Goal: Information Seeking & Learning: Learn about a topic

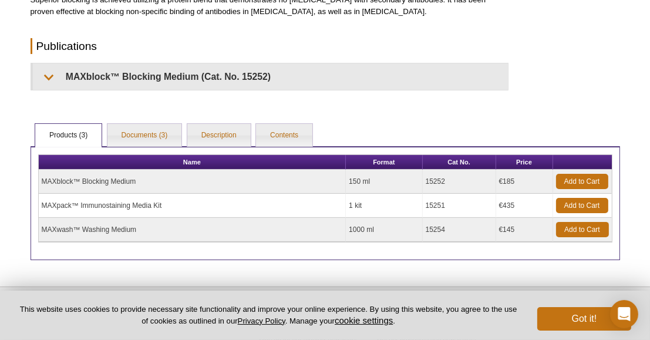
scroll to position [159, 0]
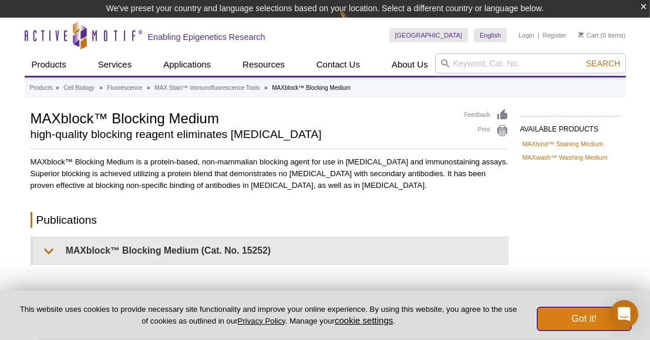
click at [581, 319] on button "Got it!" at bounding box center [584, 318] width 94 height 23
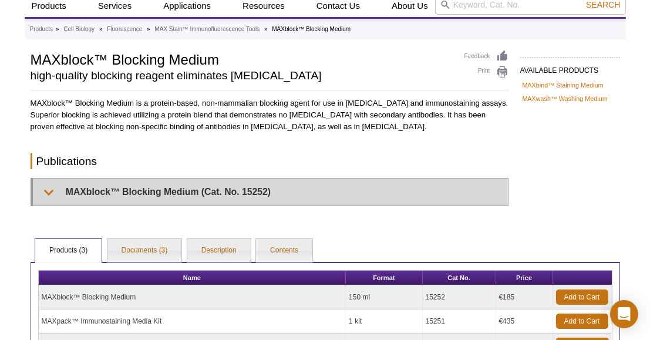
scroll to position [176, 0]
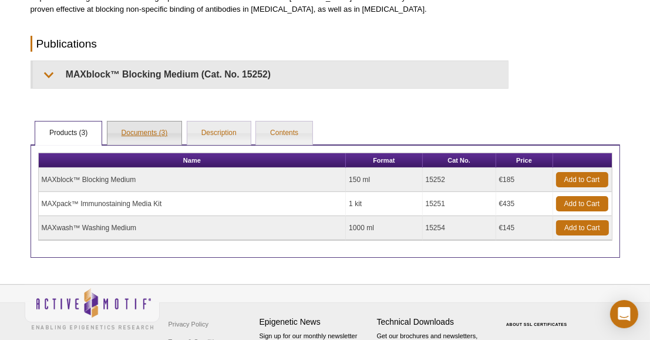
click at [152, 136] on link "Documents (3)" at bounding box center [144, 133] width 75 height 23
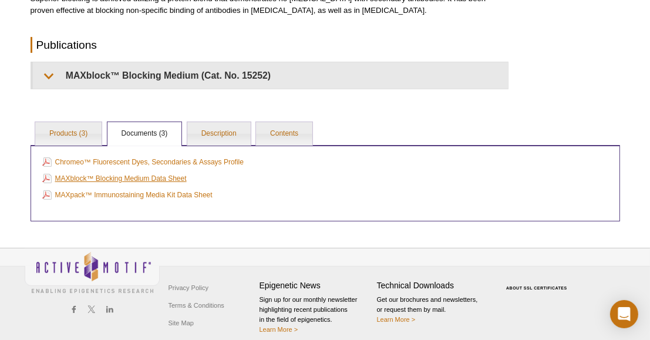
scroll to position [159, 0]
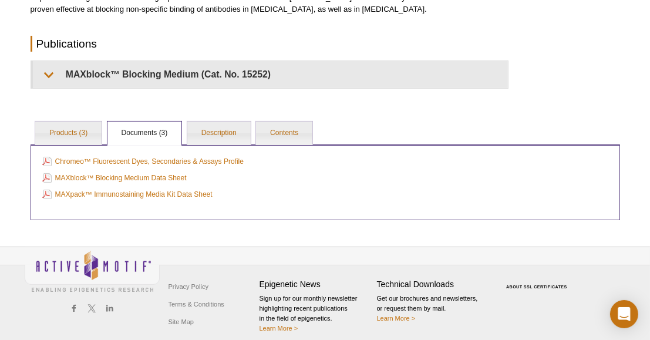
click at [229, 117] on div "AVAILABLE PRODUCTS MAXbind™ Staining Medium MAXwash™ Washing Medium Available P…" at bounding box center [325, 76] width 601 height 288
click at [225, 127] on link "Description" at bounding box center [218, 133] width 63 height 23
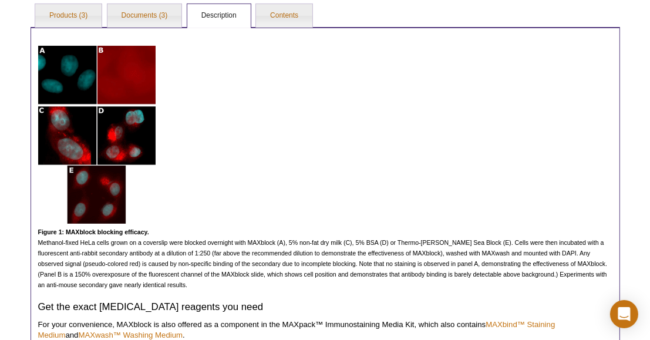
scroll to position [335, 0]
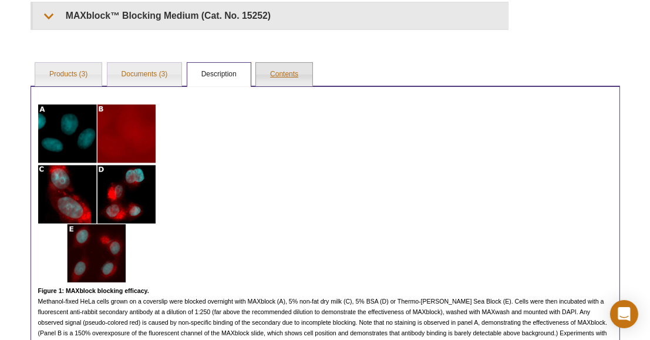
click at [272, 75] on link "Contents" at bounding box center [284, 74] width 56 height 23
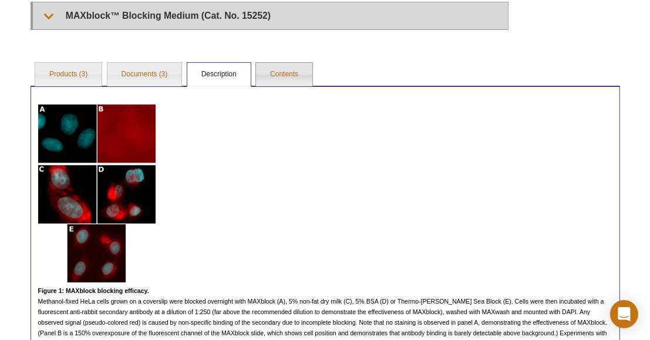
scroll to position [151, 0]
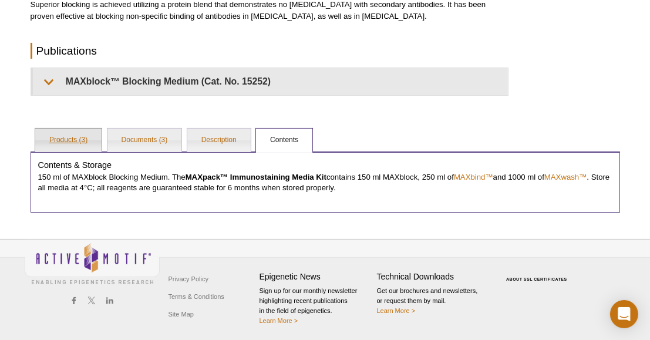
click at [63, 136] on link "Products (3)" at bounding box center [68, 140] width 66 height 23
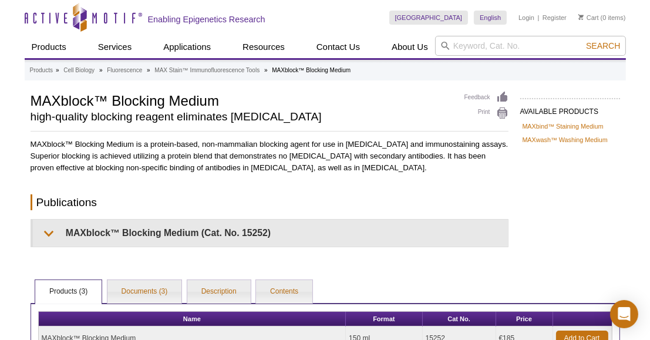
scroll to position [176, 0]
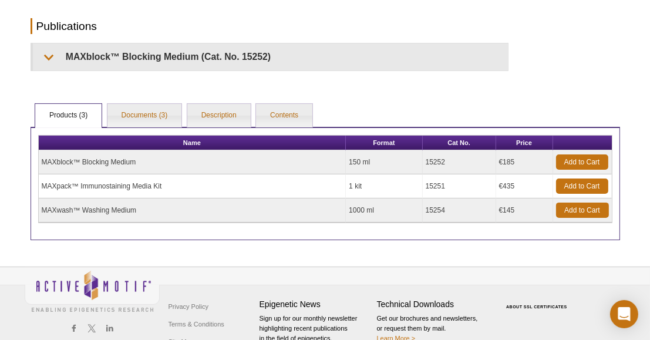
click at [131, 198] on td "MAXwash™ Washing Medium" at bounding box center [193, 210] width 308 height 24
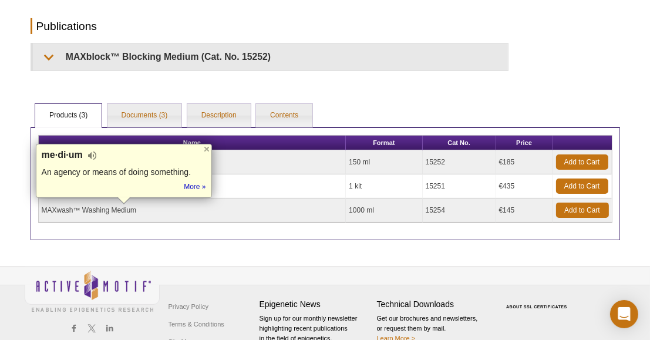
click at [128, 207] on td "MAXwash™ Washing Medium" at bounding box center [193, 210] width 308 height 24
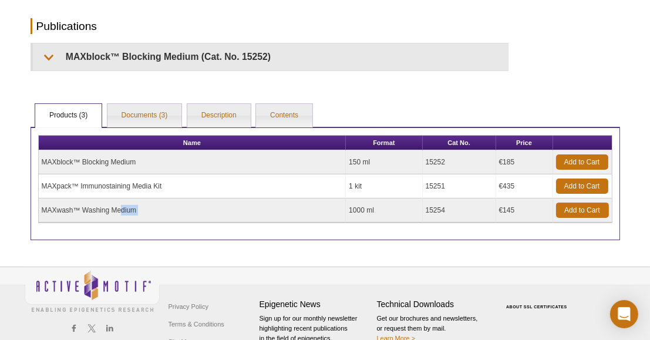
click at [128, 207] on td "MAXwash™ Washing Medium" at bounding box center [193, 210] width 308 height 24
